Goal: Information Seeking & Learning: Learn about a topic

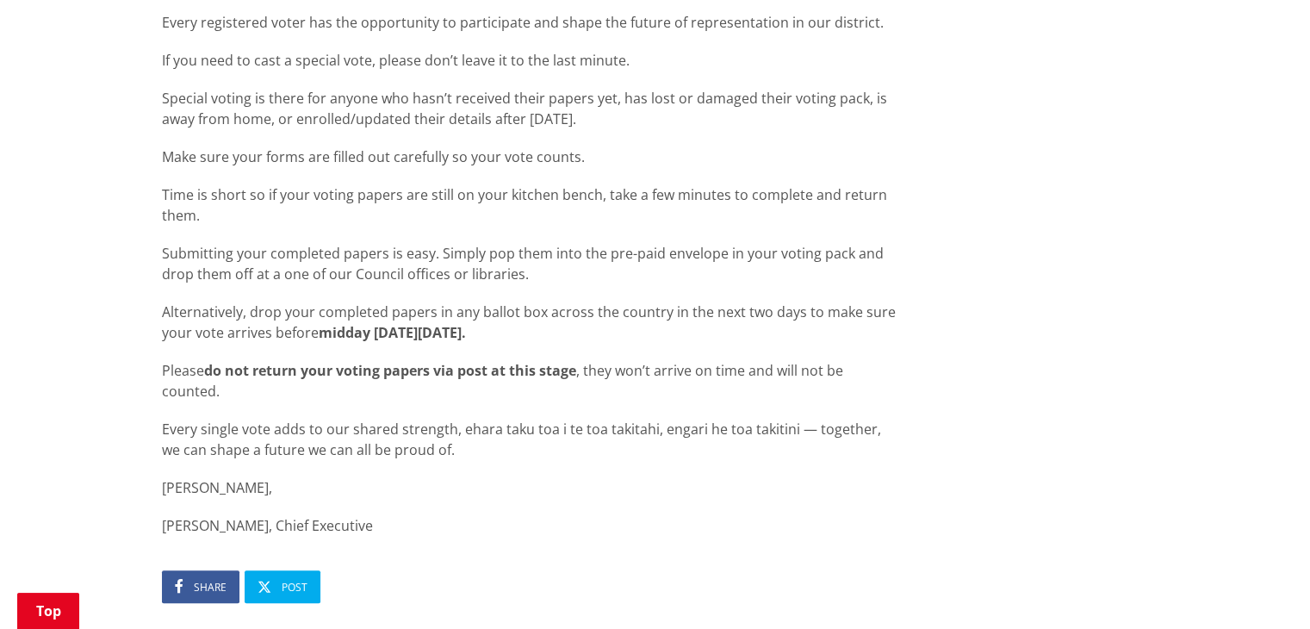
scroll to position [1508, 0]
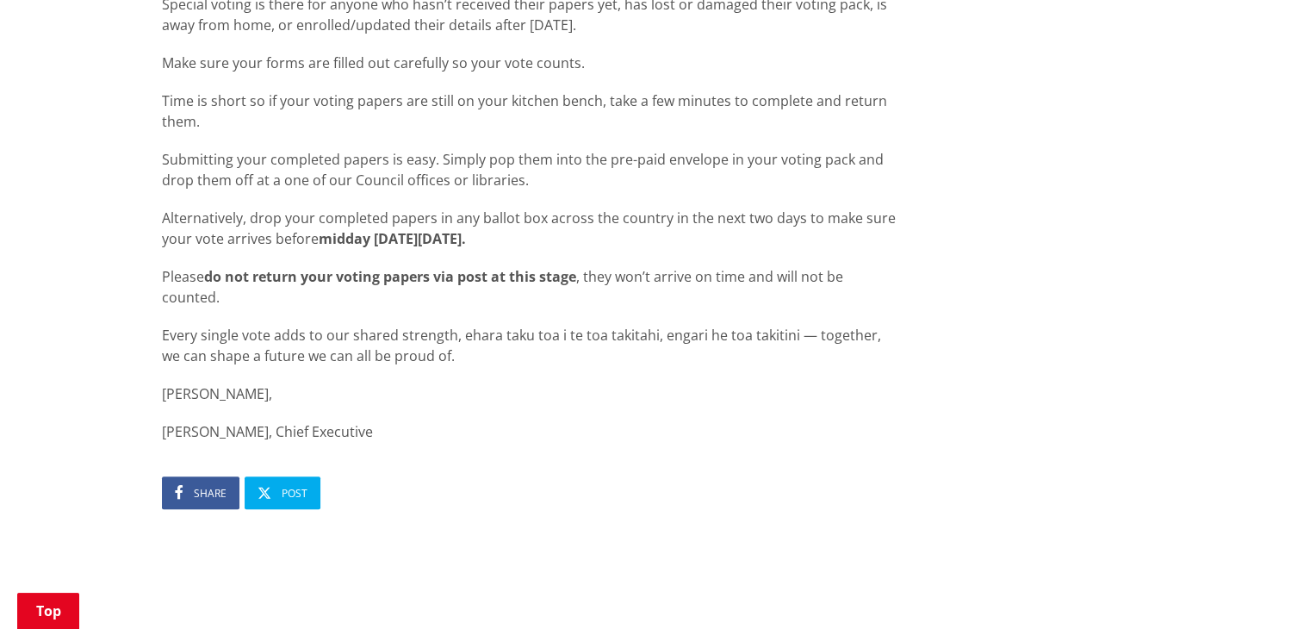
click at [1270, 417] on html "Skip to content Toggle search Toggle navigation Services and facilities Recreat…" at bounding box center [655, 50] width 1310 height 3108
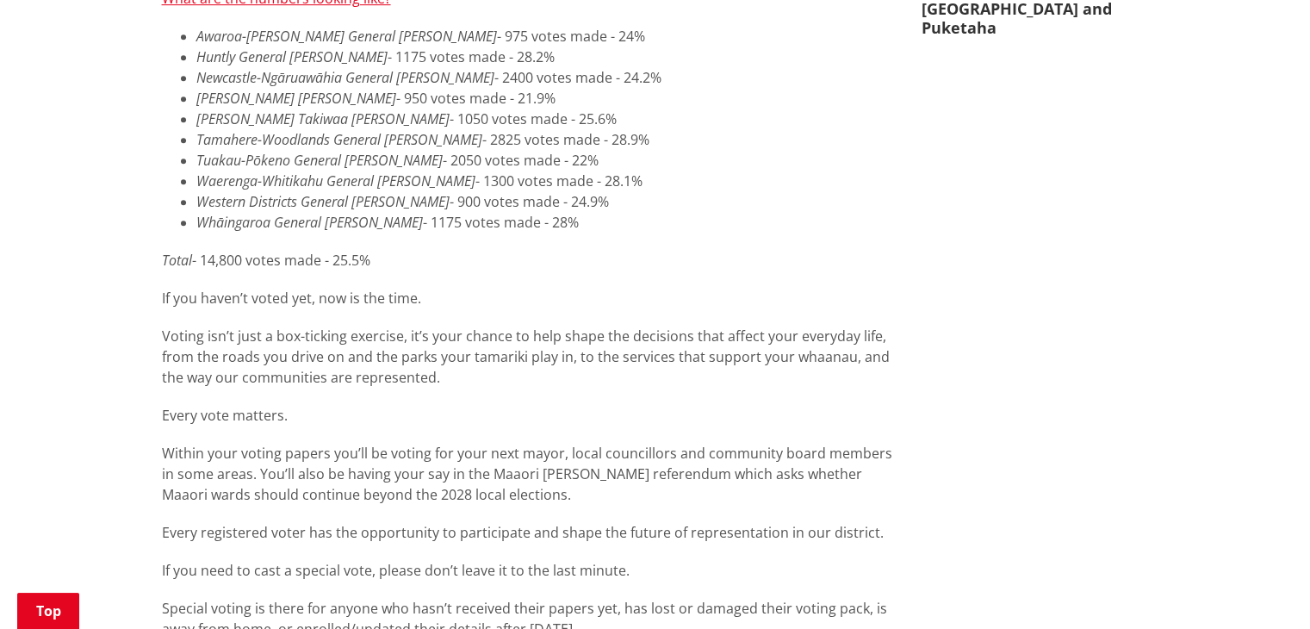
scroll to position [896, 0]
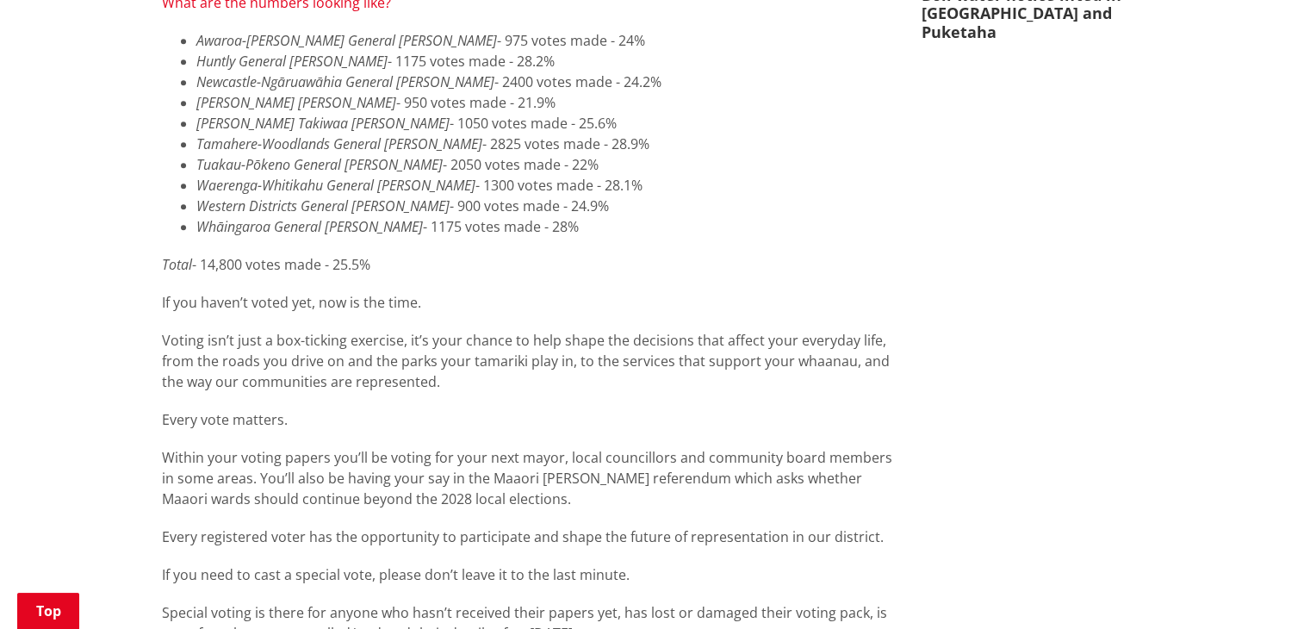
click at [307, 1] on link "What are the numbers looking like?" at bounding box center [276, 2] width 229 height 19
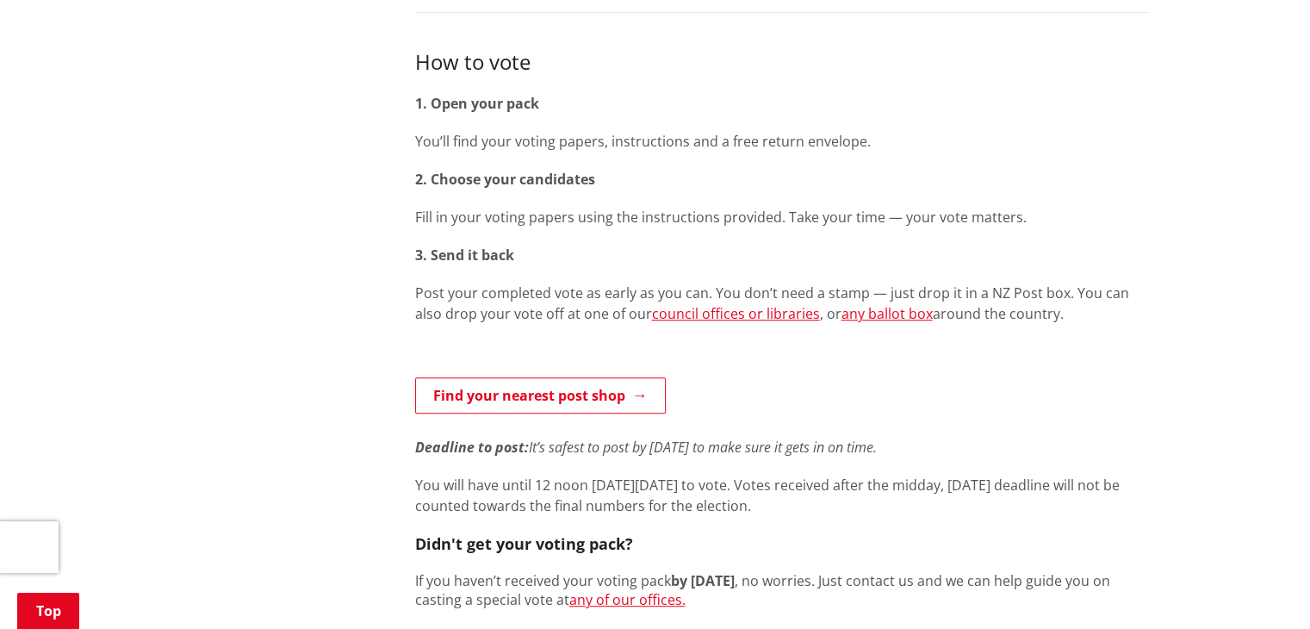
scroll to position [835, 0]
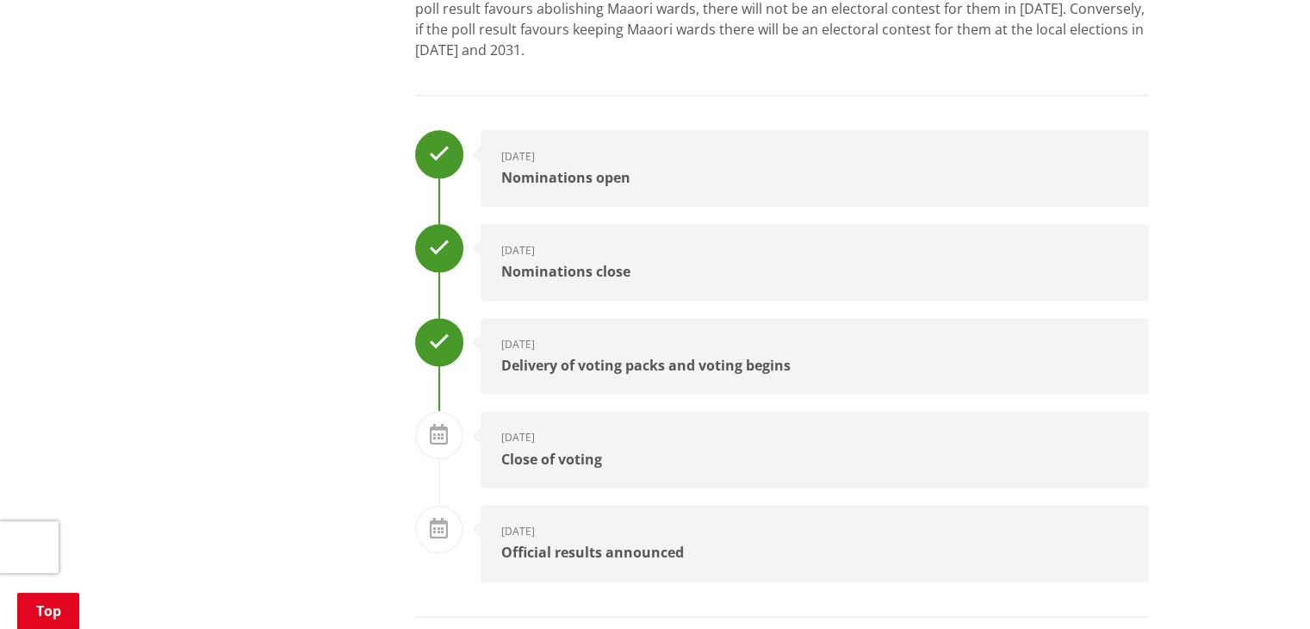
drag, startPoint x: 1316, startPoint y: 84, endPoint x: 1268, endPoint y: 383, distance: 302.5
click at [1268, 383] on html "Skip to content Toggle search Toggle navigation Services and facilities Recreat…" at bounding box center [655, 79] width 1310 height 4472
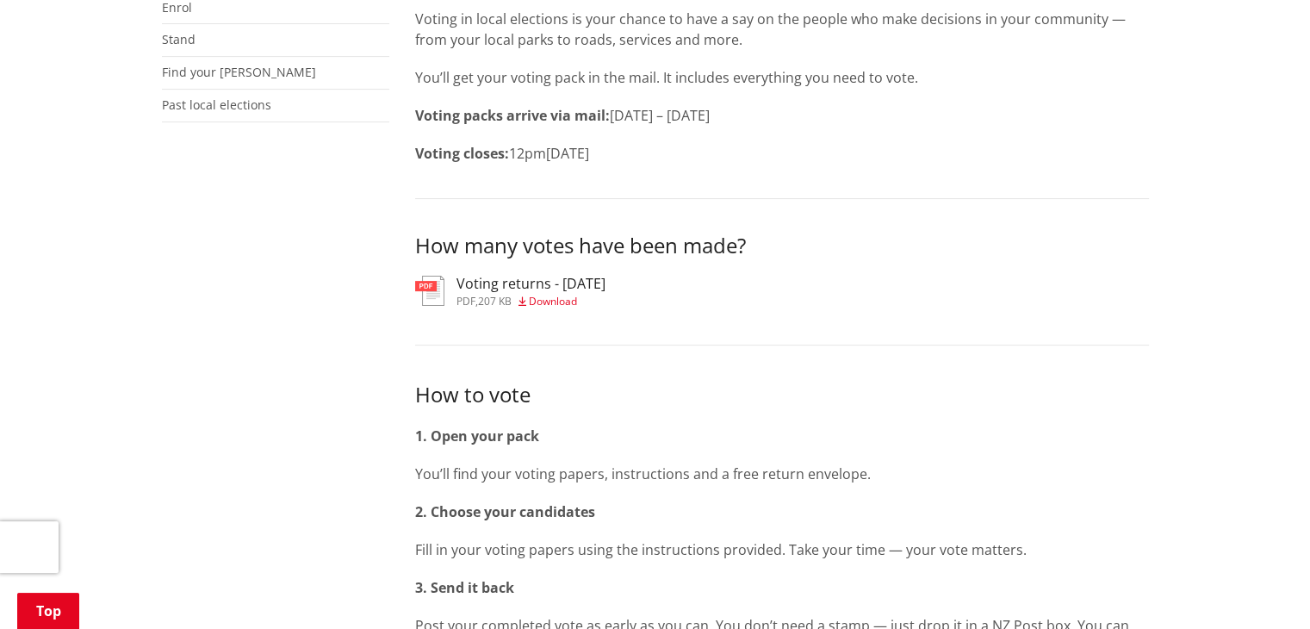
scroll to position [0, 0]
